Goal: Information Seeking & Learning: Learn about a topic

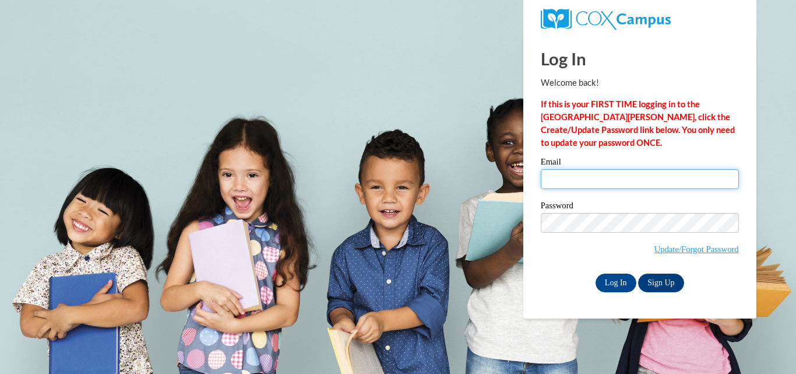
click at [612, 179] on input "Email" at bounding box center [640, 179] width 198 height 20
type input "sbrown974@ivytech.edu"
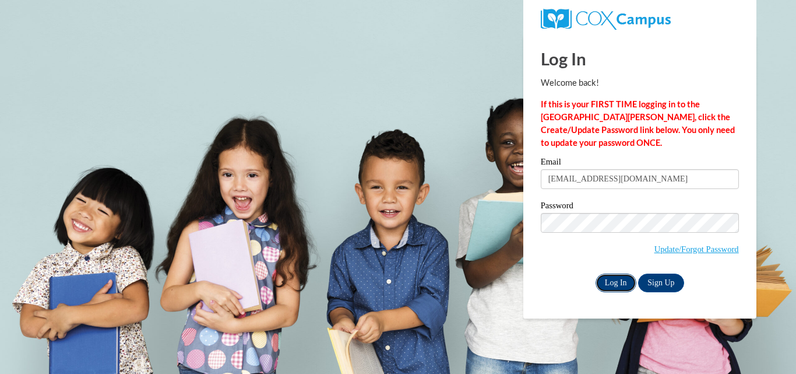
click at [623, 279] on input "Log In" at bounding box center [616, 282] width 41 height 19
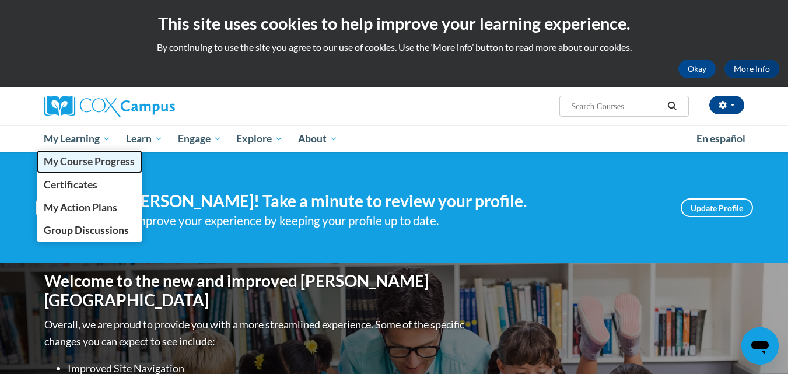
click at [65, 163] on span "My Course Progress" at bounding box center [89, 161] width 91 height 12
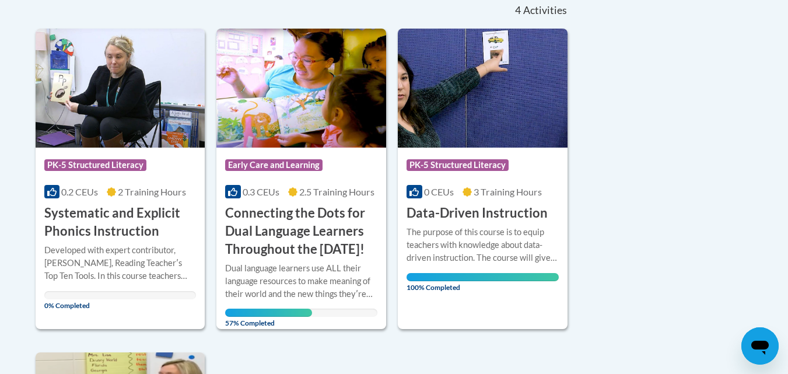
scroll to position [273, 0]
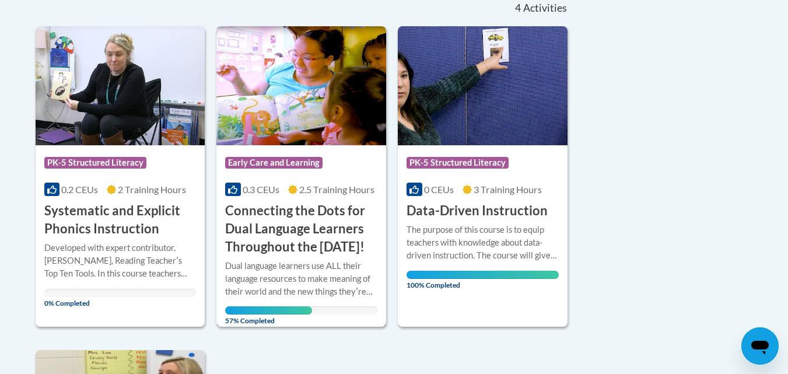
click at [251, 236] on h3 "Connecting the Dots for Dual Language Learners Throughout the [DATE]!" at bounding box center [301, 229] width 152 height 54
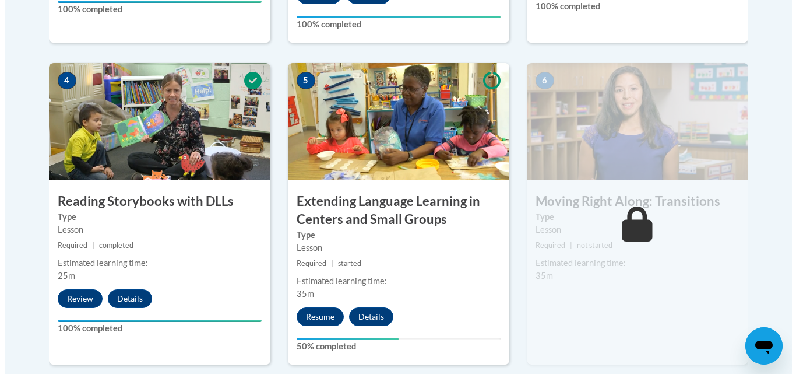
scroll to position [678, 0]
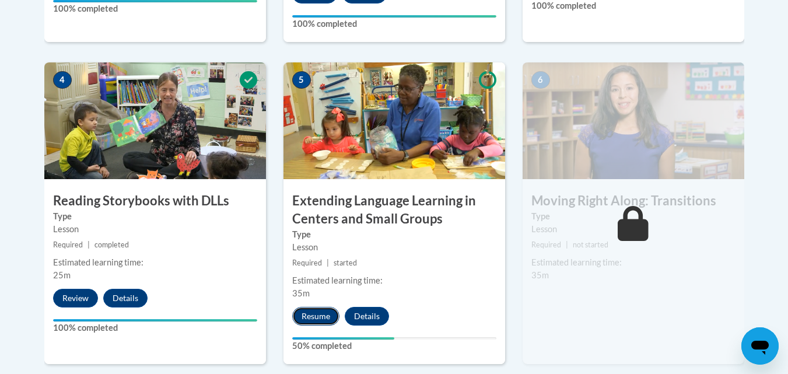
click at [312, 324] on button "Resume" at bounding box center [315, 316] width 47 height 19
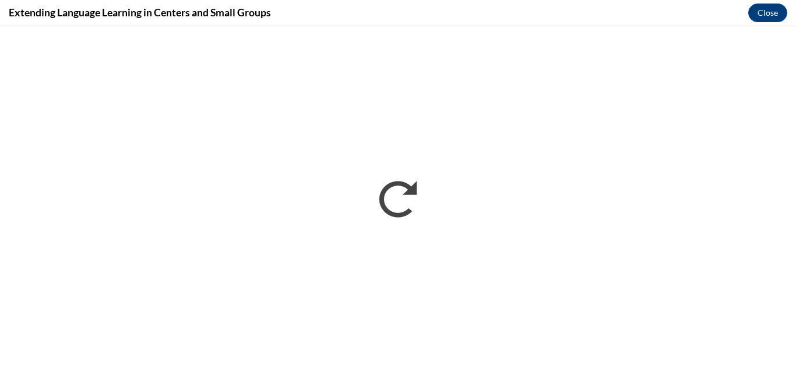
scroll to position [0, 0]
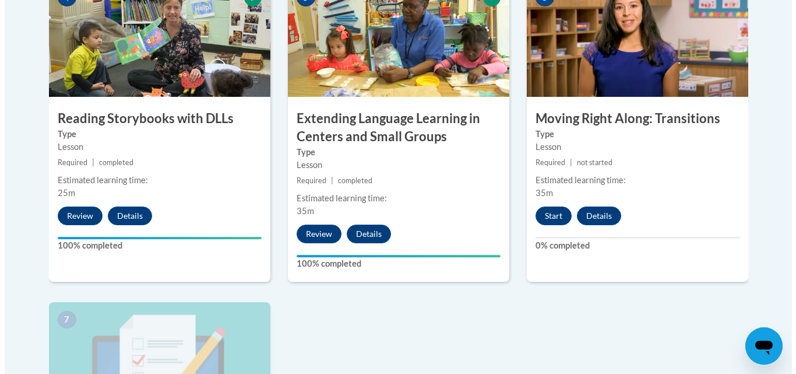
scroll to position [831, 0]
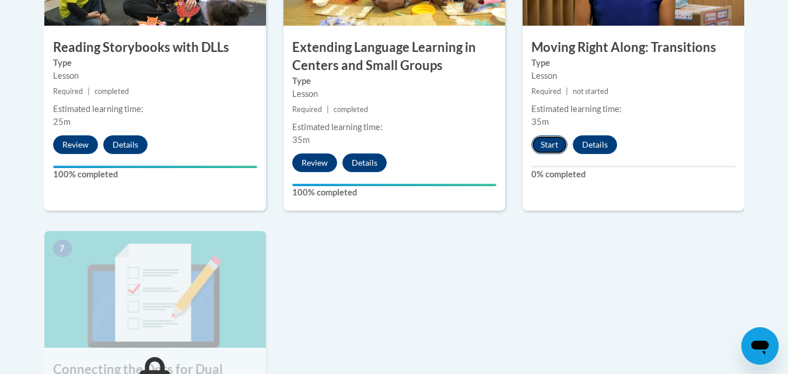
click at [552, 147] on button "Start" at bounding box center [549, 144] width 36 height 19
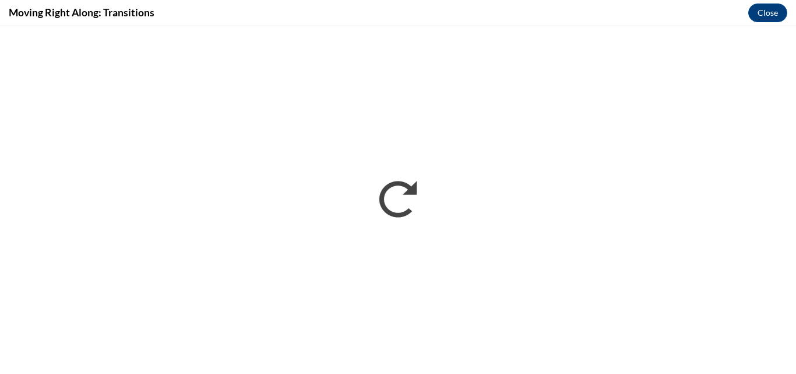
scroll to position [0, 0]
